Goal: Task Accomplishment & Management: Manage account settings

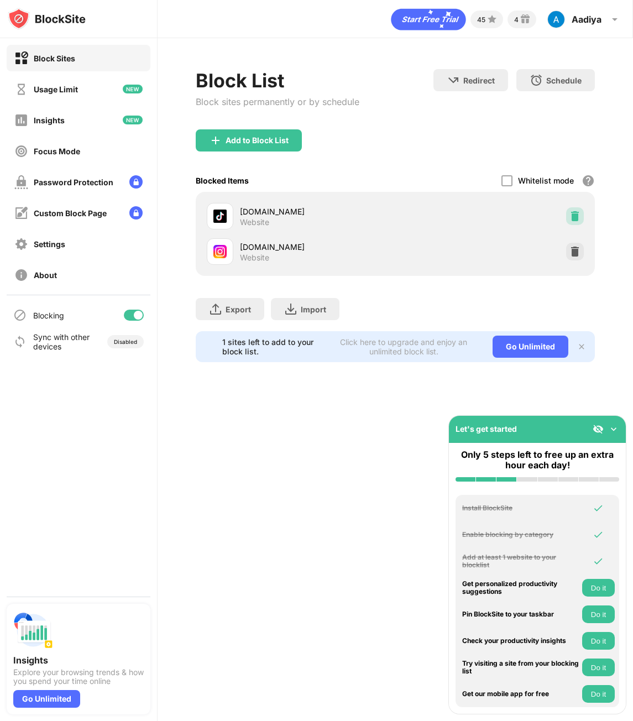
click at [578, 218] on img at bounding box center [574, 216] width 11 height 11
